Goal: Check status: Check status

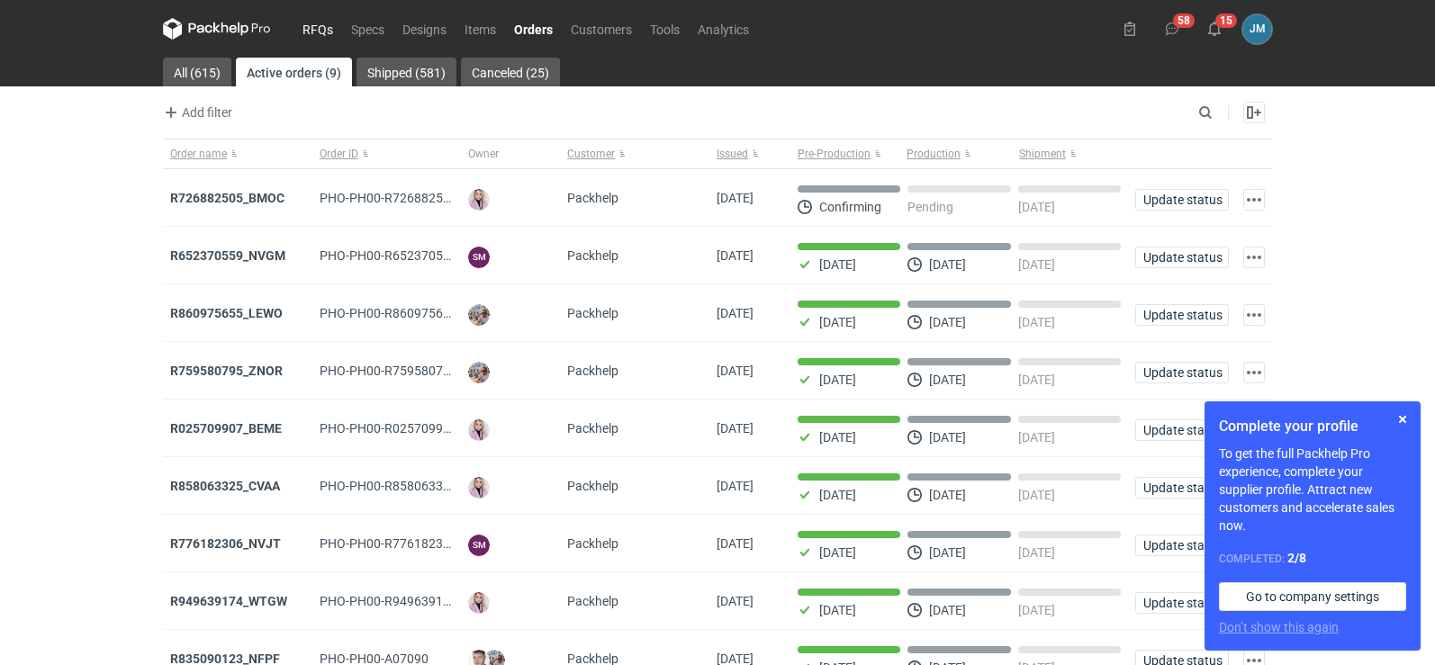
click at [302, 29] on link "RFQs" at bounding box center [317, 29] width 49 height 22
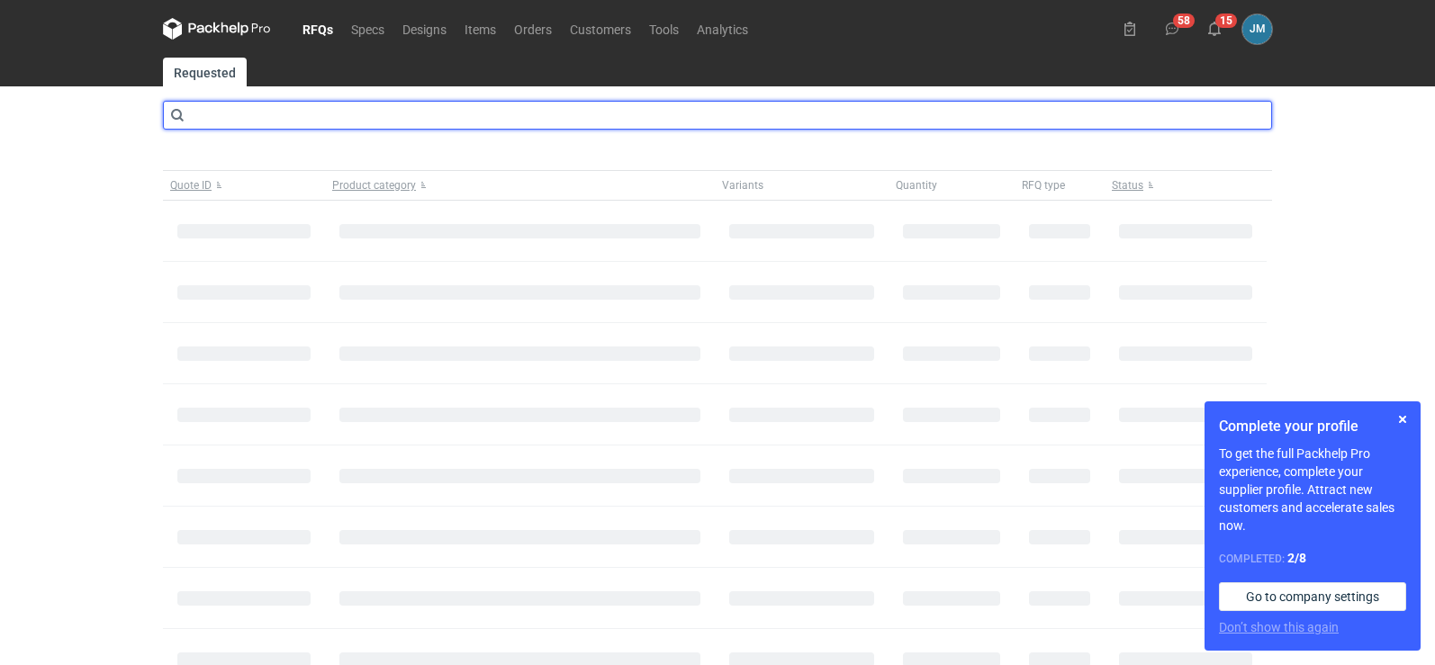
click at [258, 112] on input "text" at bounding box center [717, 115] width 1109 height 29
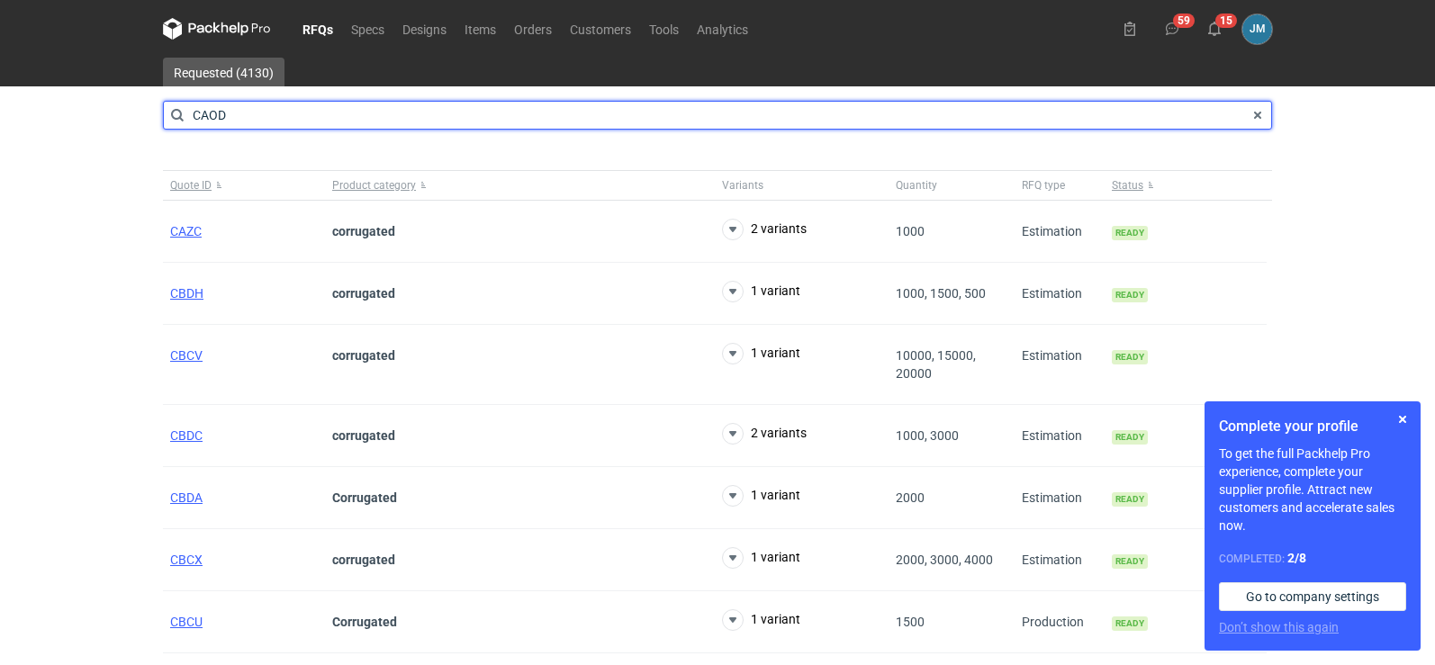
type input "CAOD"
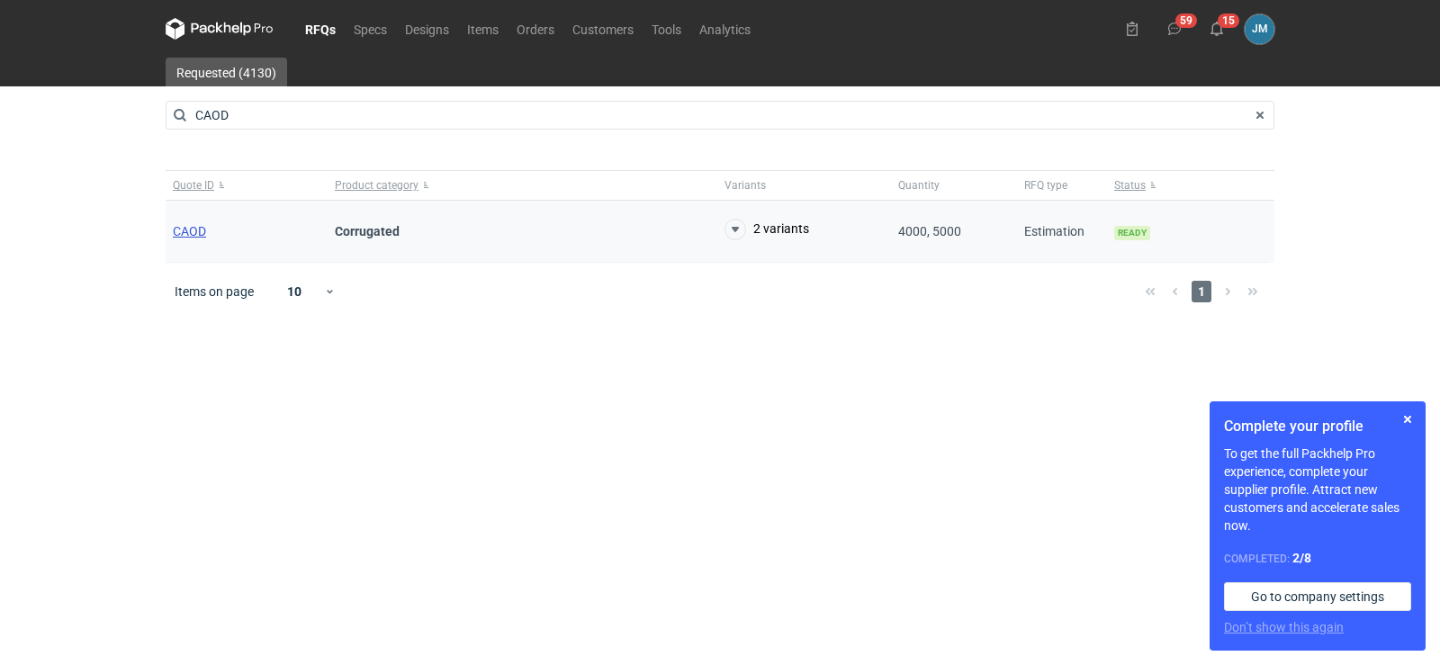
click at [194, 237] on span "CAOD" at bounding box center [189, 231] width 33 height 14
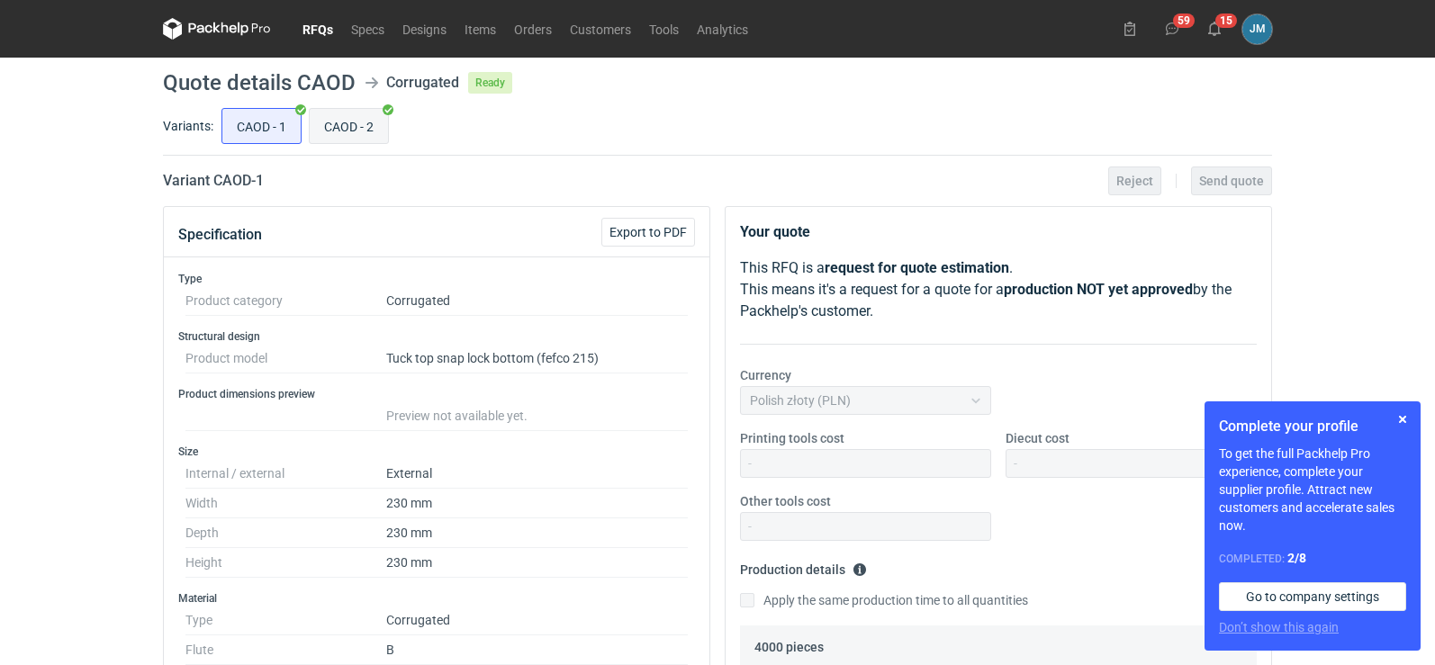
click at [329, 126] on input "CAOD - 2" at bounding box center [349, 126] width 78 height 34
radio input "true"
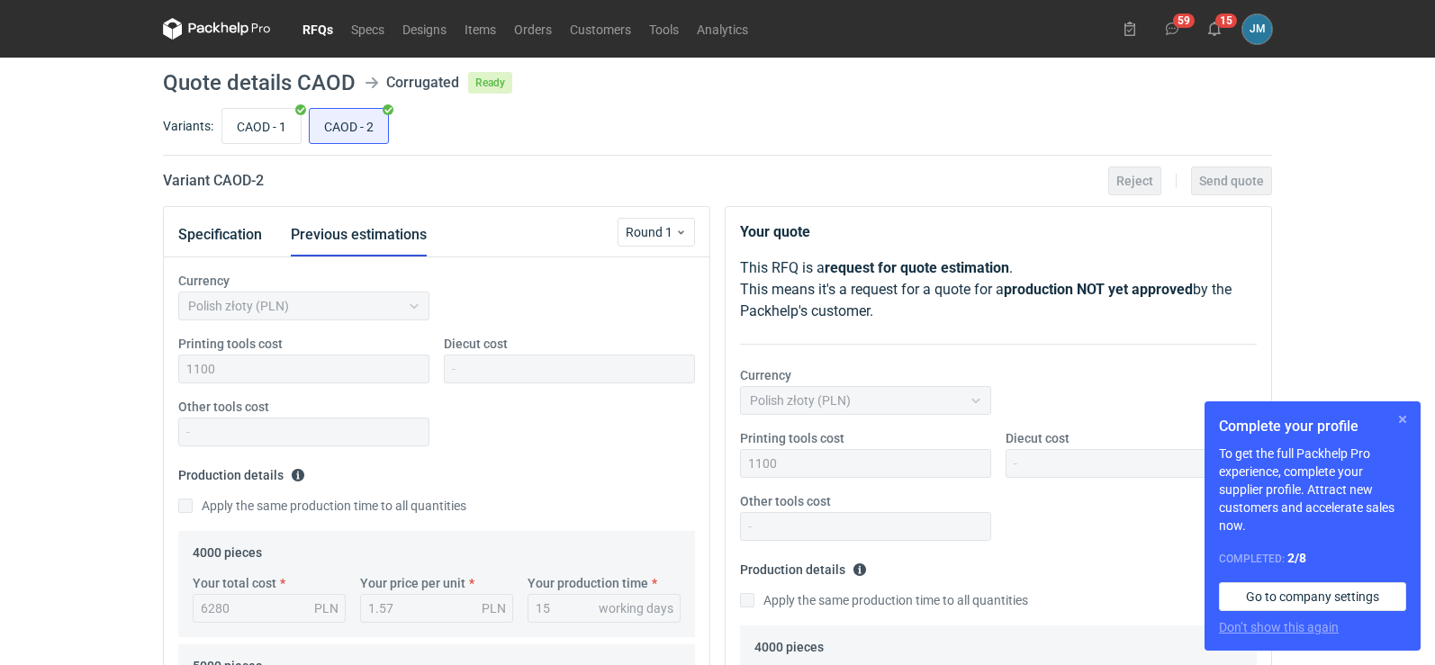
click at [1411, 422] on button "button" at bounding box center [1403, 420] width 22 height 22
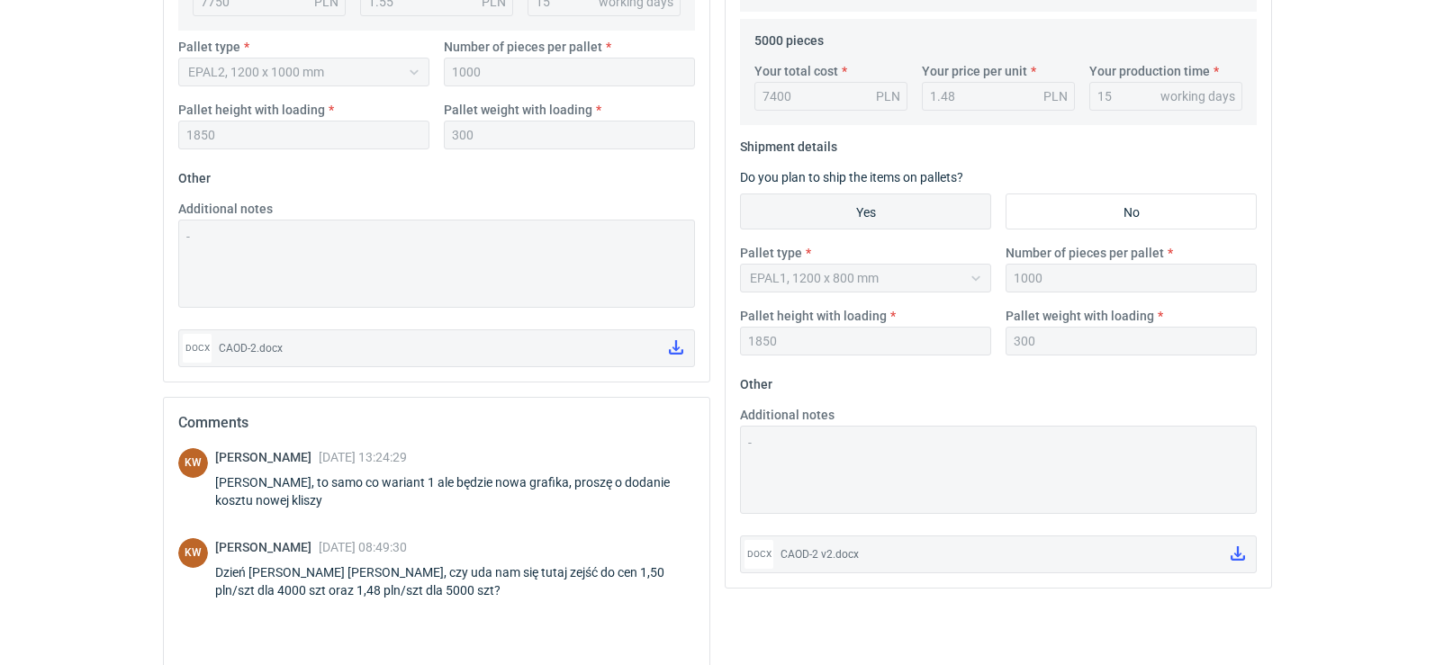
scroll to position [884, 0]
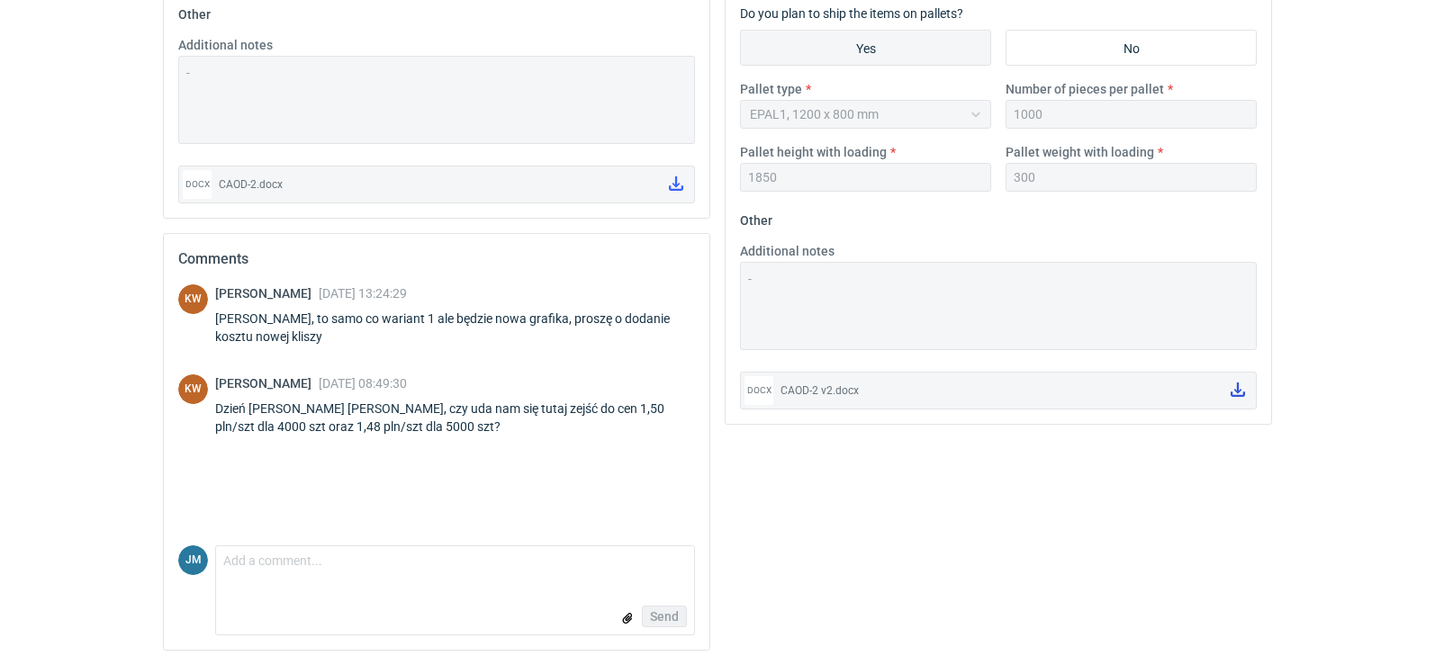
click at [1237, 391] on icon at bounding box center [1238, 390] width 14 height 14
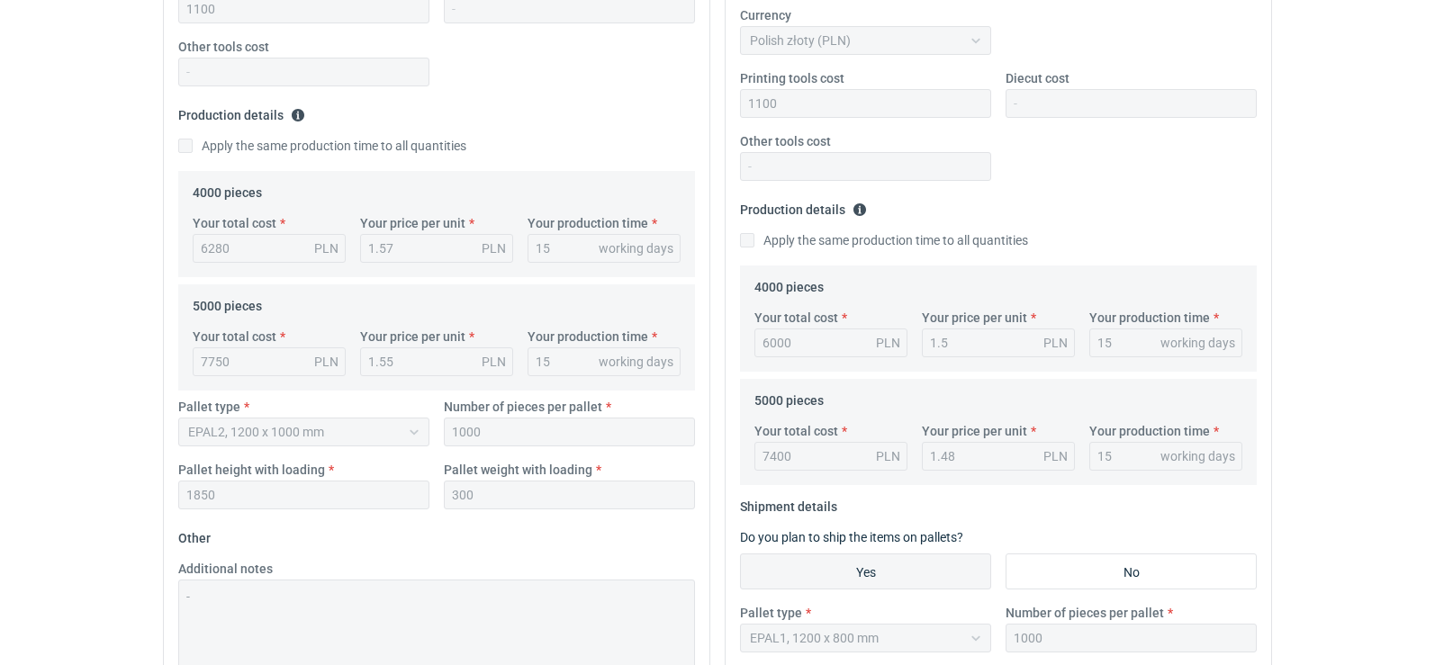
scroll to position [0, 0]
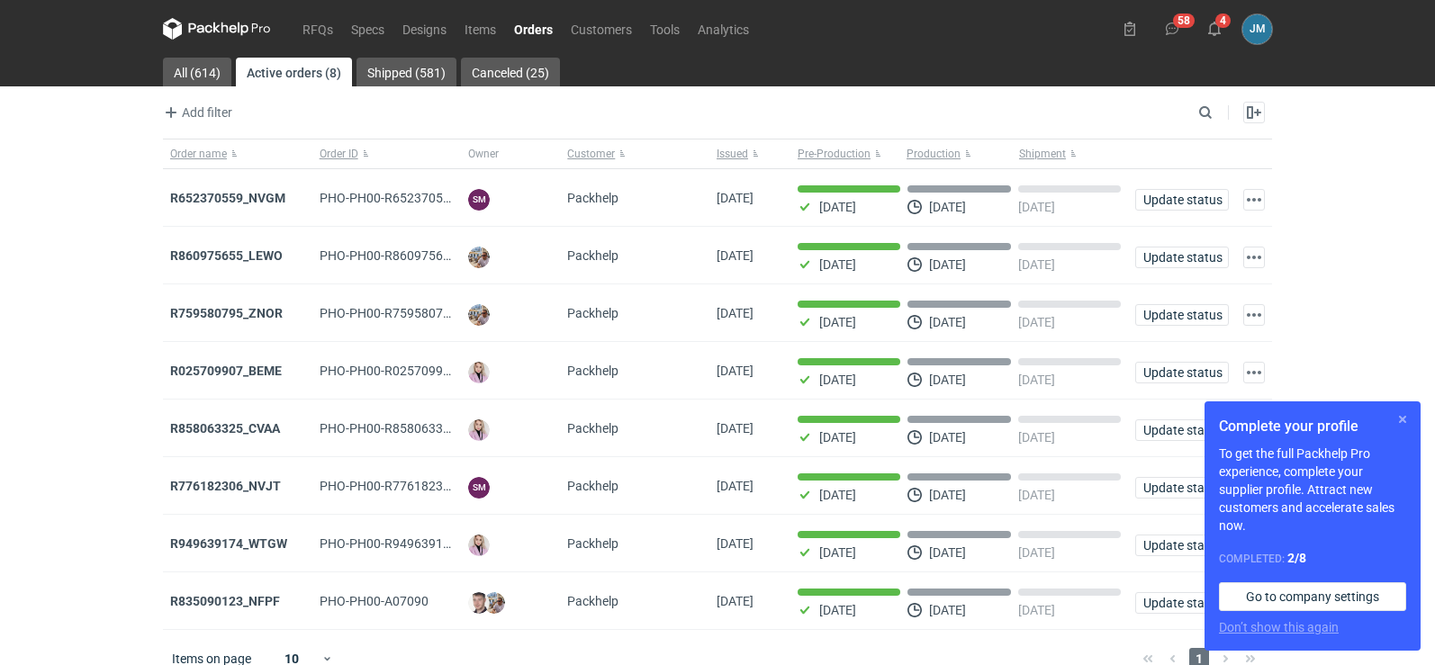
click at [1409, 418] on button "button" at bounding box center [1403, 420] width 22 height 22
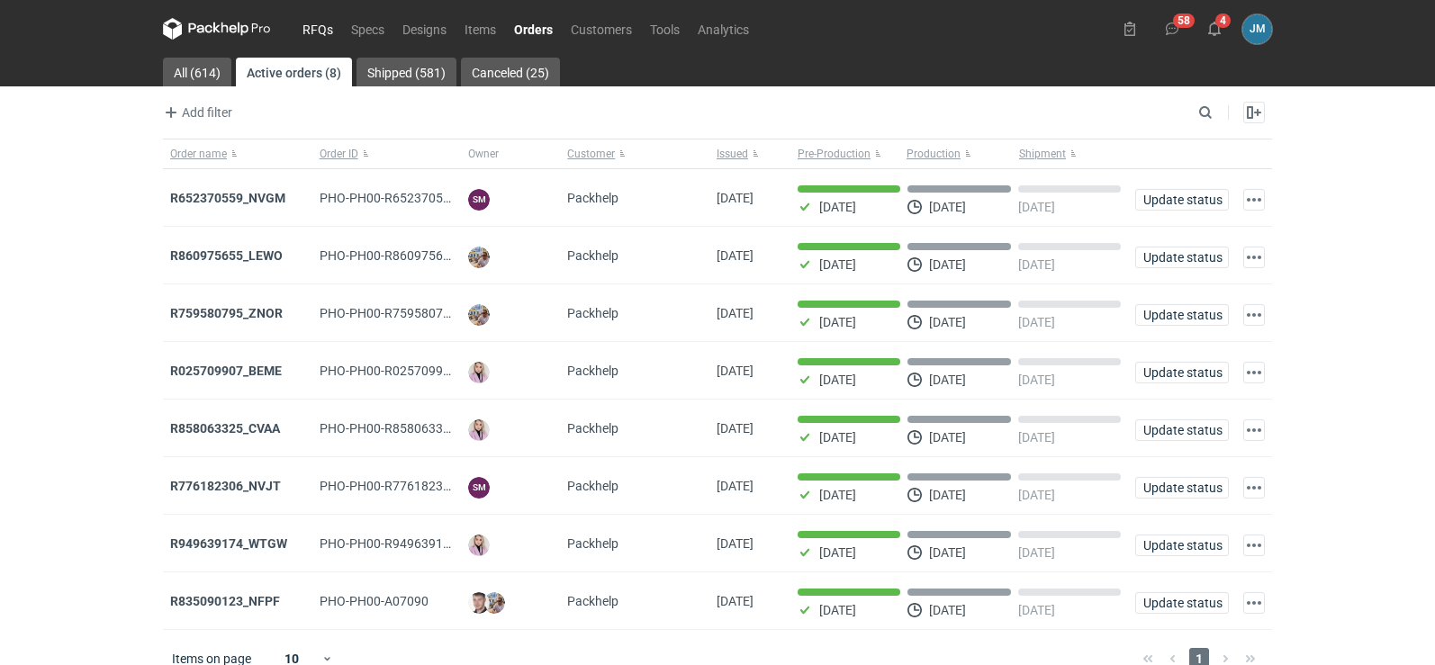
click at [306, 35] on link "RFQs" at bounding box center [317, 29] width 49 height 22
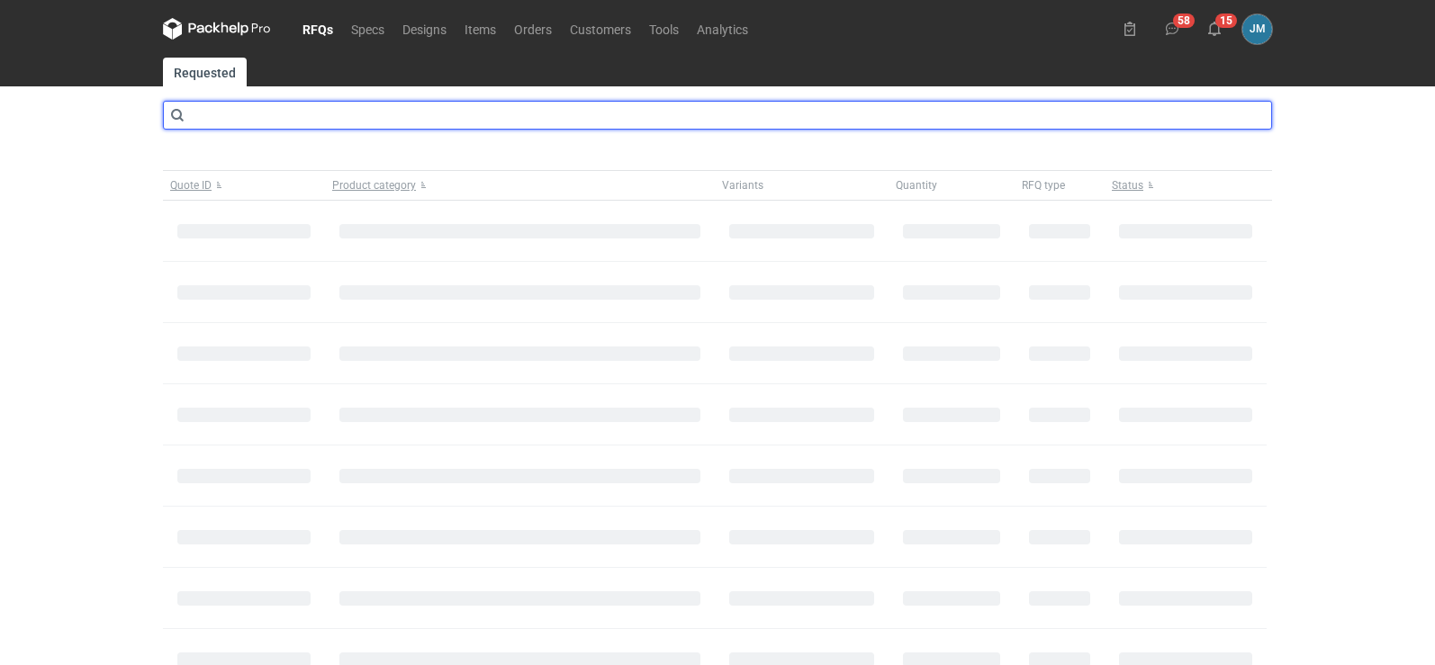
click at [284, 113] on input "text" at bounding box center [717, 115] width 1109 height 29
type input "CAOD"
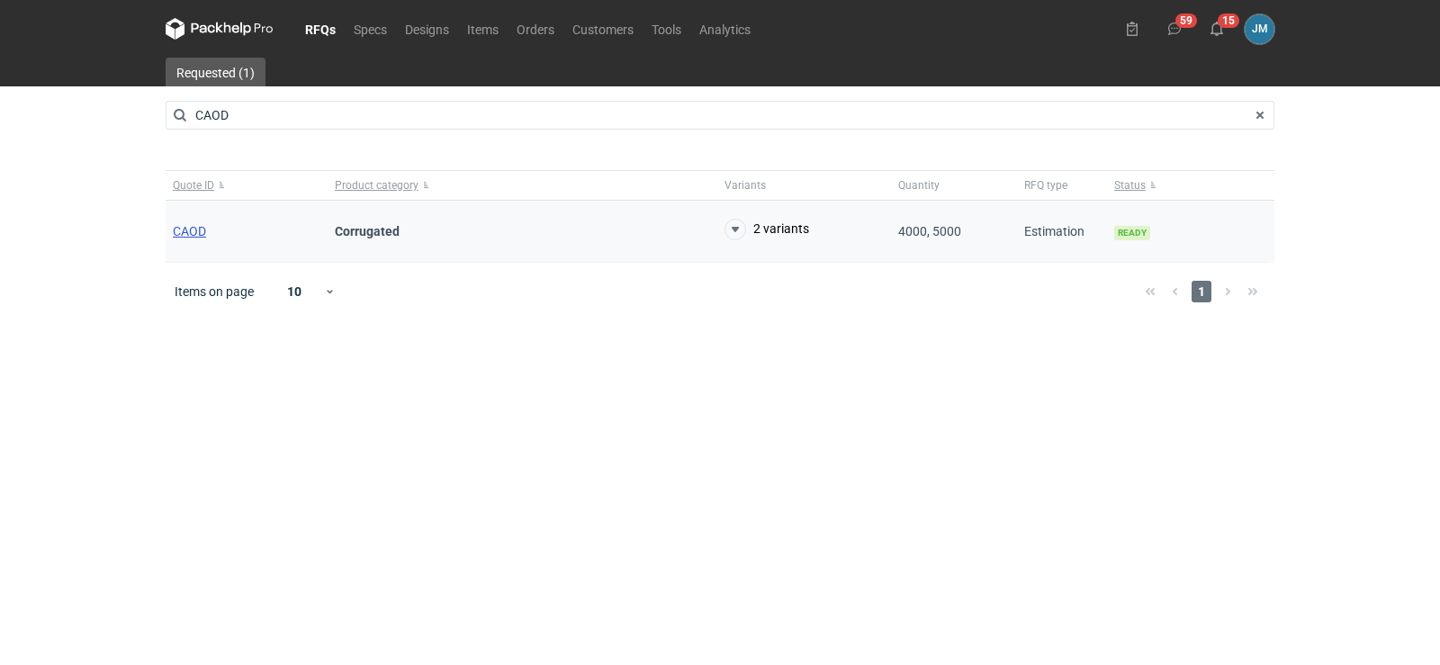
click at [194, 225] on span "CAOD" at bounding box center [189, 231] width 33 height 14
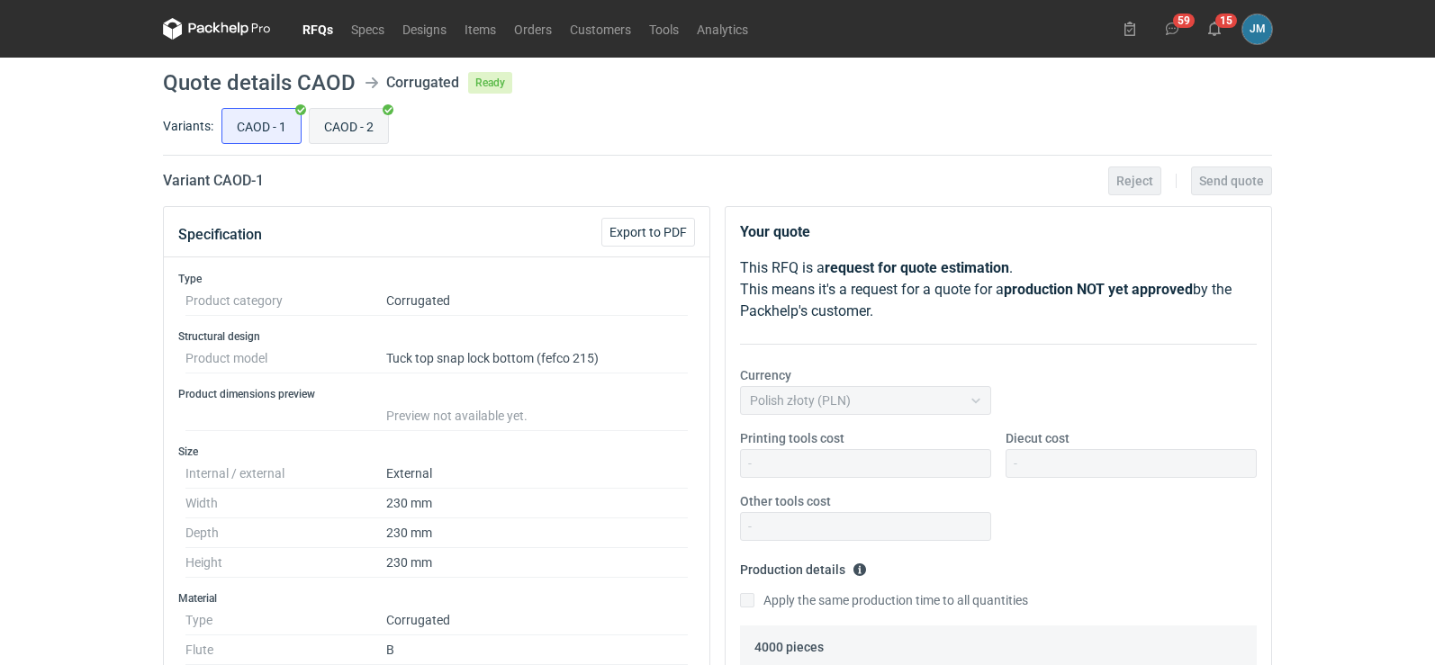
click at [332, 125] on input "CAOD - 2" at bounding box center [349, 126] width 78 height 34
radio input "true"
